Goal: Transaction & Acquisition: Book appointment/travel/reservation

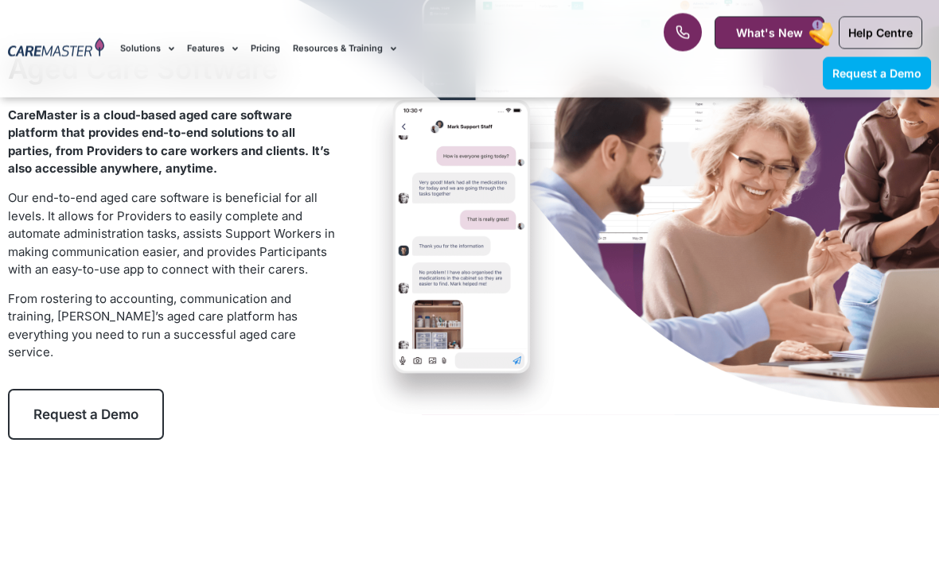
scroll to position [157, 0]
click at [157, 402] on link "Request a Demo" at bounding box center [86, 414] width 156 height 51
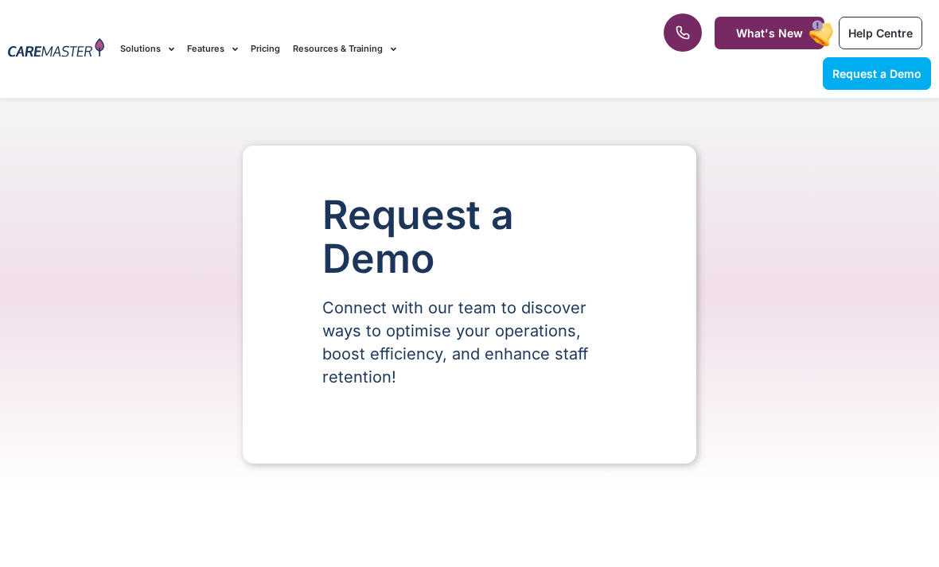
select select "**"
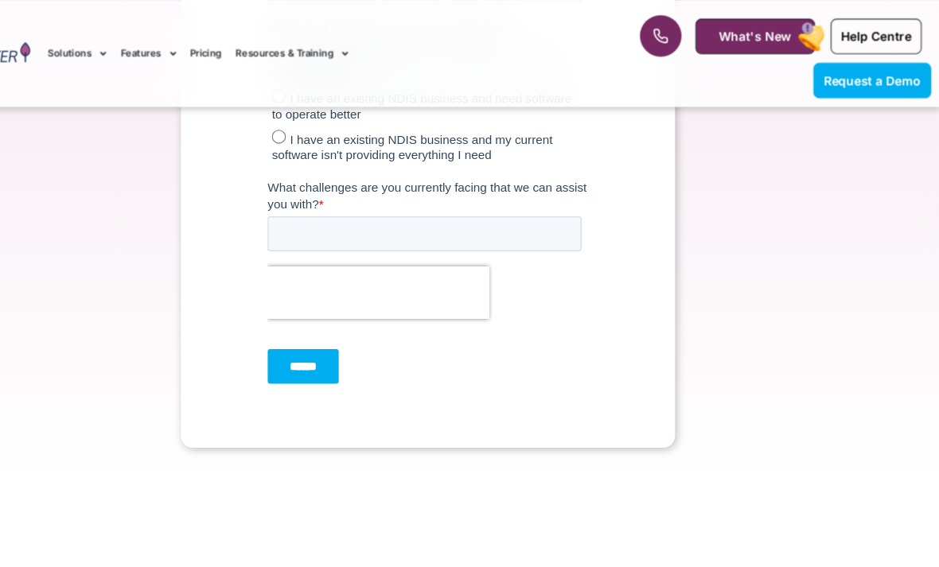
scroll to position [1084, 0]
